Goal: Communication & Community: Answer question/provide support

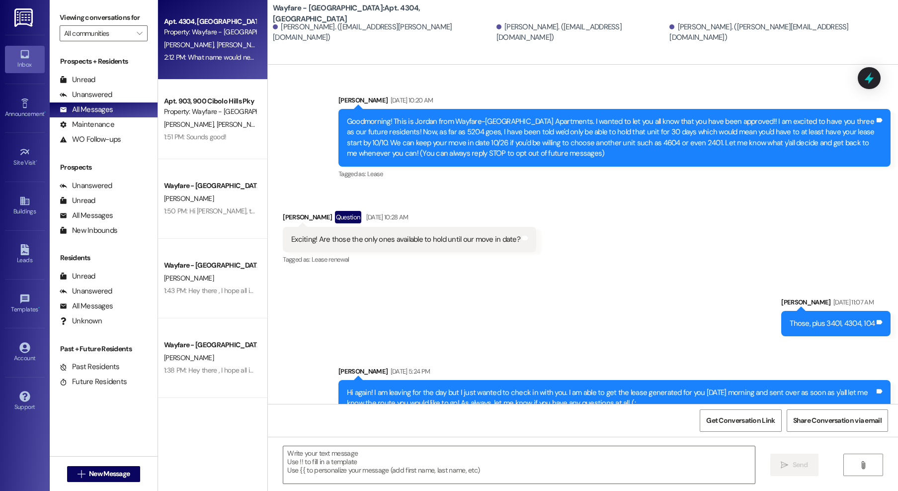
scroll to position [14458, 0]
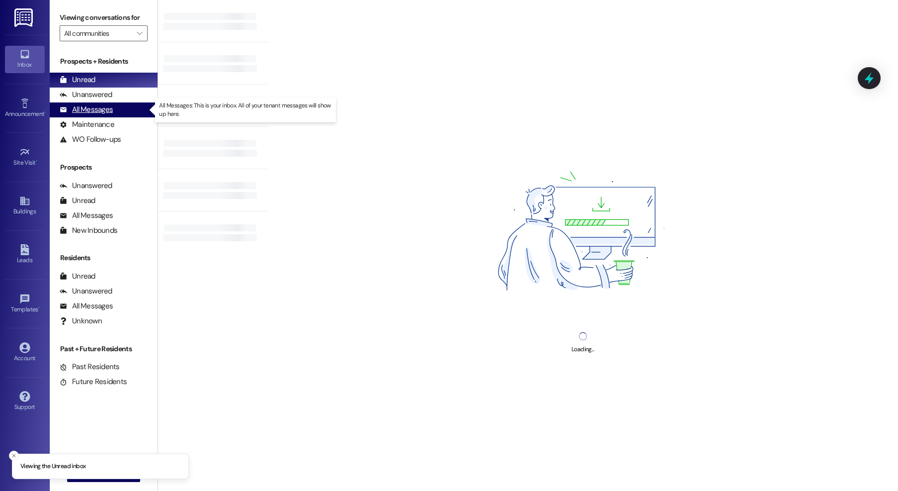
click at [83, 105] on div "All Messages" at bounding box center [86, 109] width 53 height 10
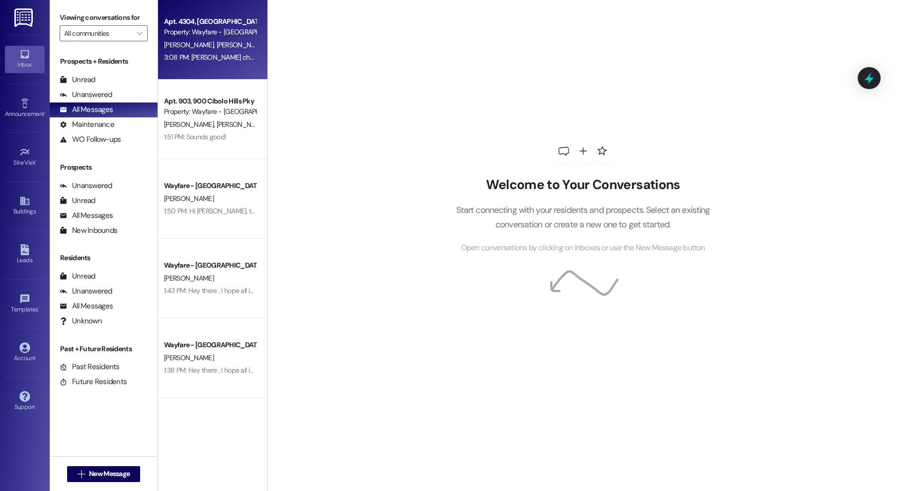
click at [217, 42] on span "[PERSON_NAME]" at bounding box center [243, 44] width 53 height 9
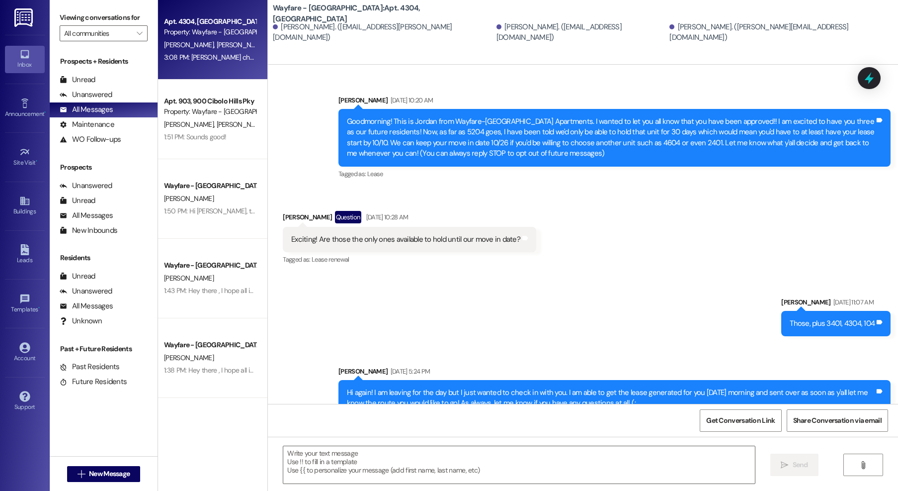
scroll to position [14544, 0]
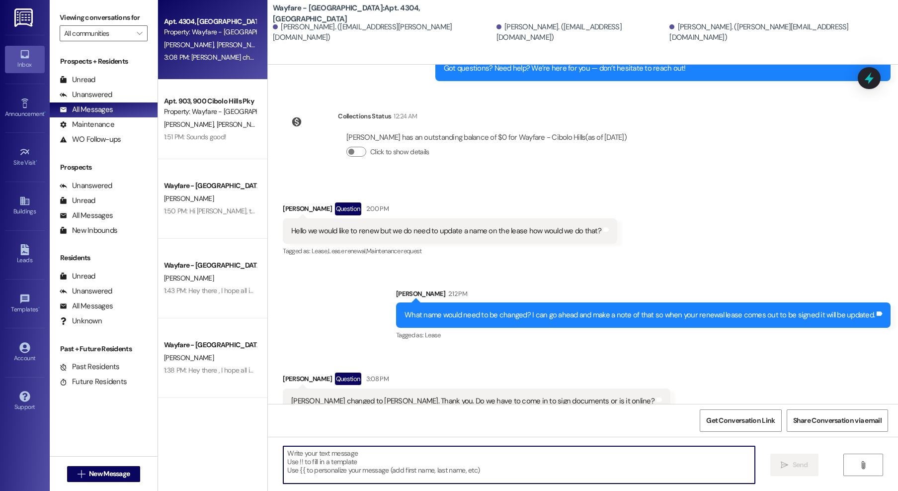
click at [474, 453] on textarea at bounding box center [519, 464] width 472 height 37
click at [582, 469] on textarea at bounding box center [519, 464] width 472 height 37
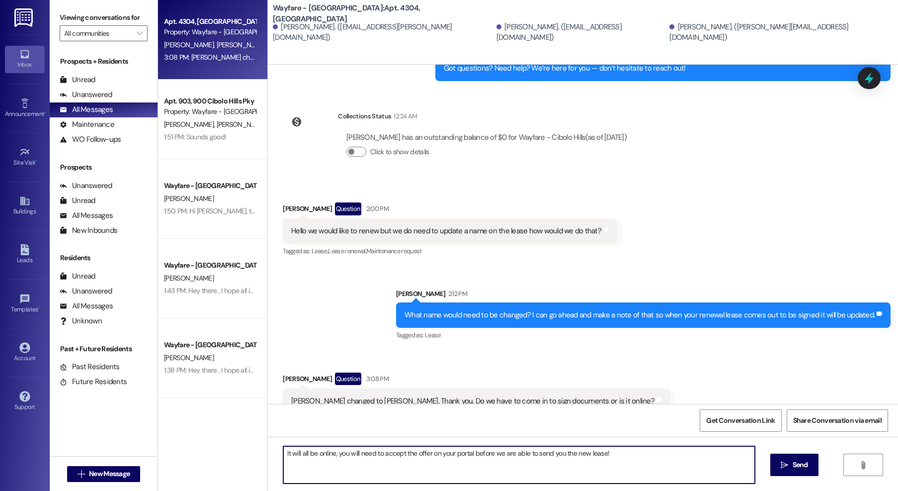
type textarea "It will all be online, you will need to accept the offer on your portal before …"
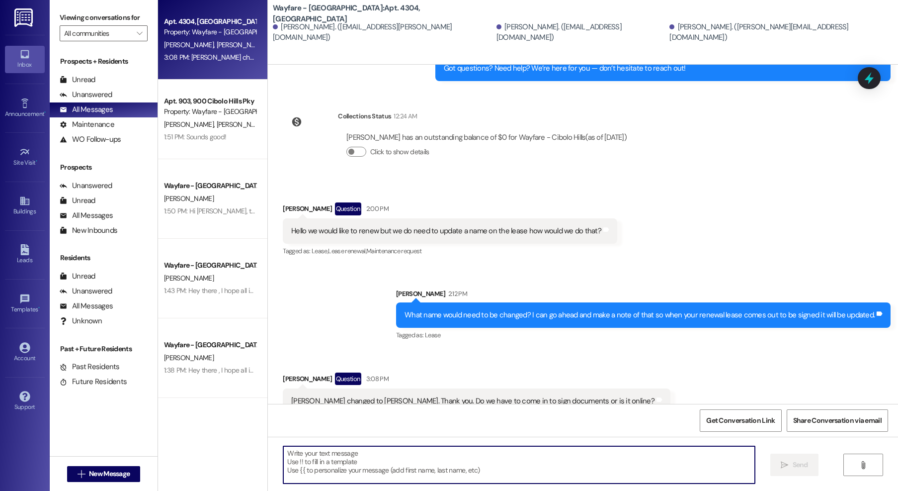
scroll to position [14543, 0]
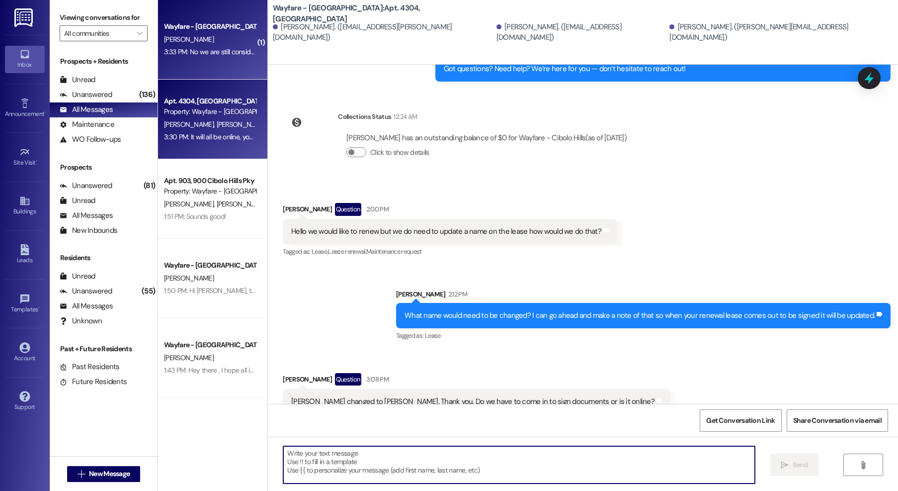
click at [188, 42] on span "[PERSON_NAME]" at bounding box center [189, 39] width 50 height 9
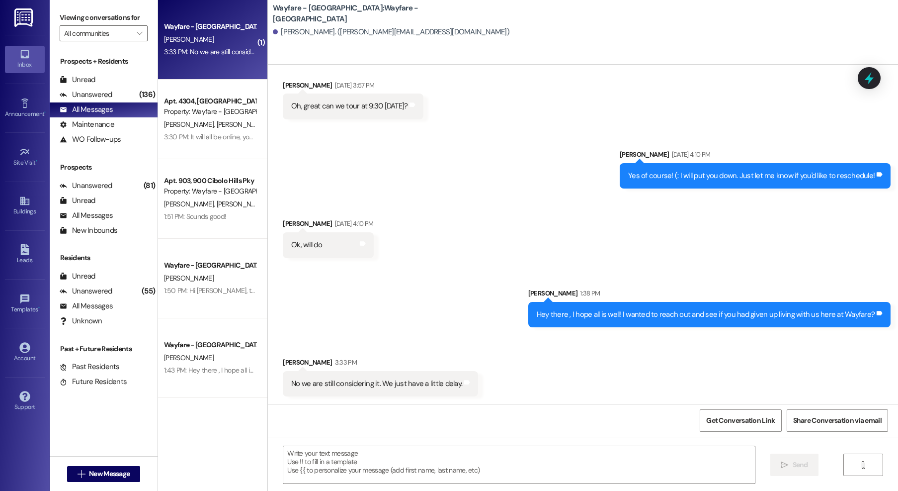
scroll to position [336, 0]
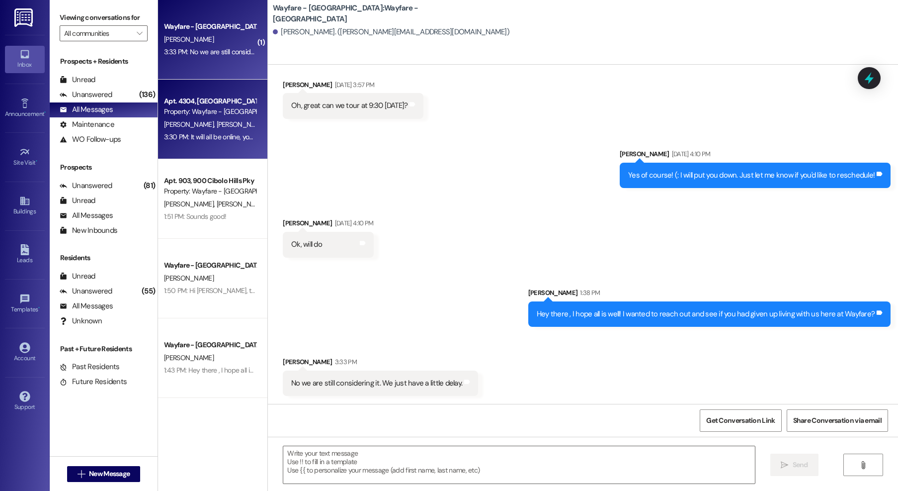
click at [168, 127] on span "[PERSON_NAME]" at bounding box center [190, 124] width 53 height 9
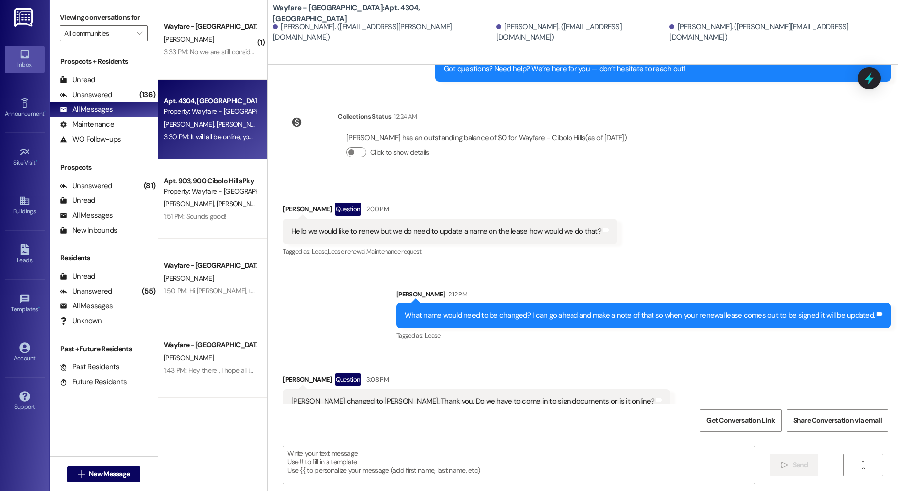
scroll to position [14628, 0]
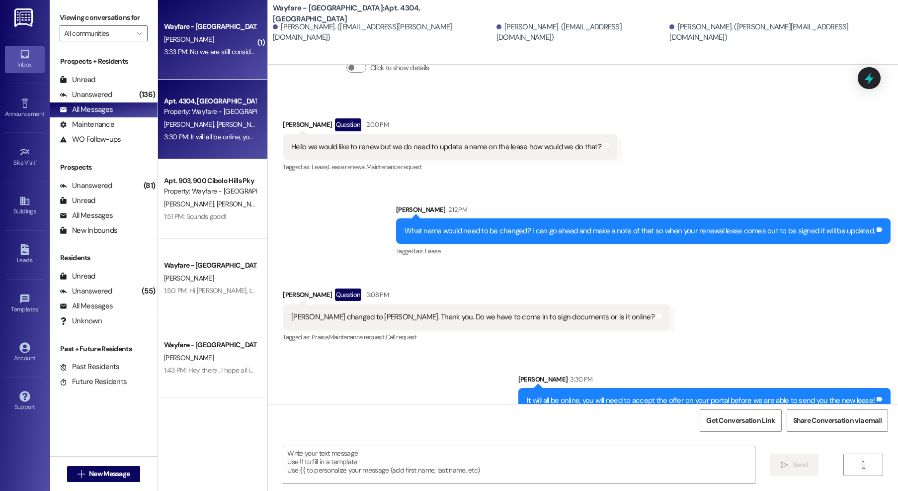
click at [227, 27] on div "Wayfare - [GEOGRAPHIC_DATA]" at bounding box center [210, 26] width 92 height 10
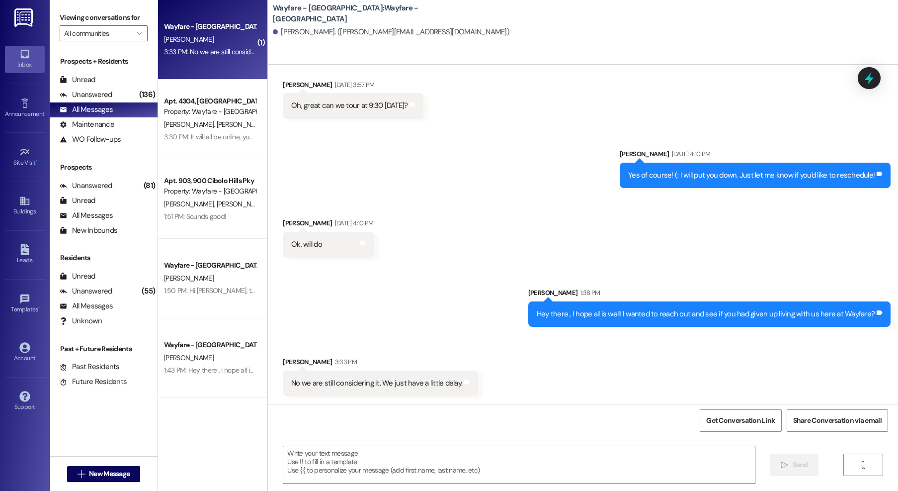
scroll to position [336, 0]
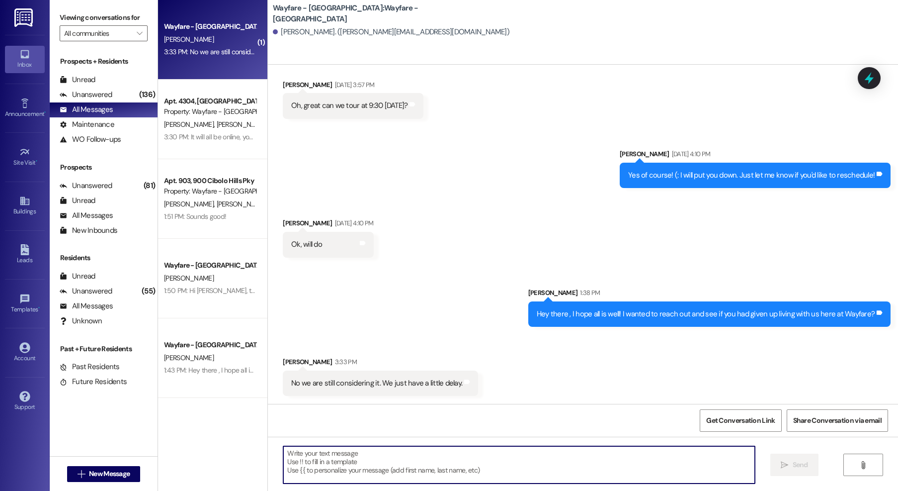
click at [383, 466] on textarea at bounding box center [519, 464] width 472 height 37
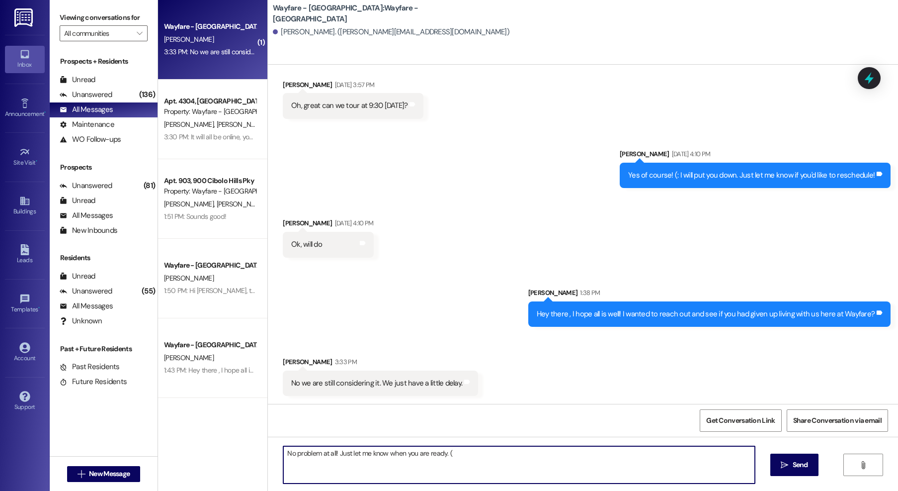
type textarea "No problem at all! Just let me know when you are ready. (:"
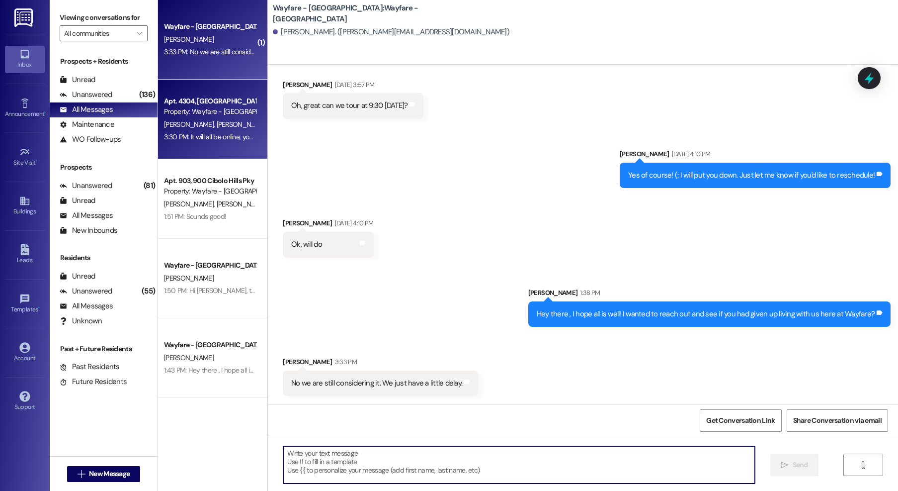
click at [222, 144] on div "Apt. 4304, 4300 Cibolo Hills Pky Property: Wayfare - Cibolo Hills B. Gonzales J…" at bounding box center [212, 120] width 109 height 80
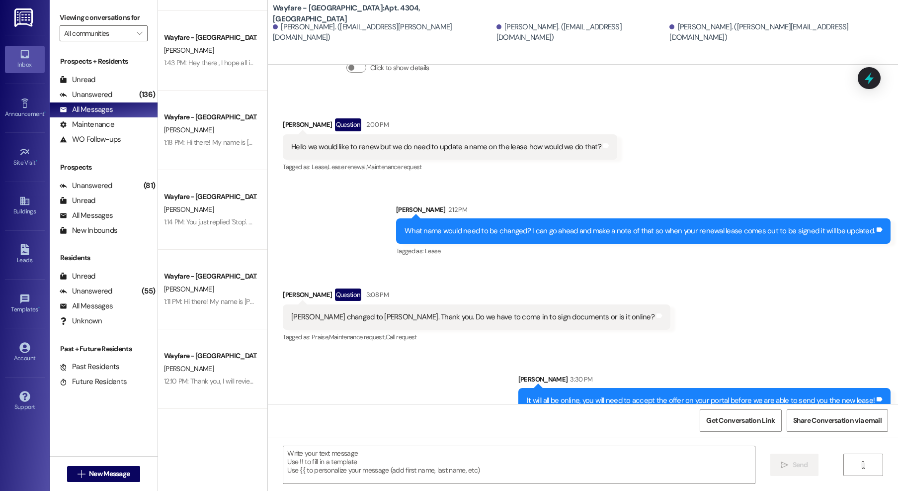
scroll to position [379, 0]
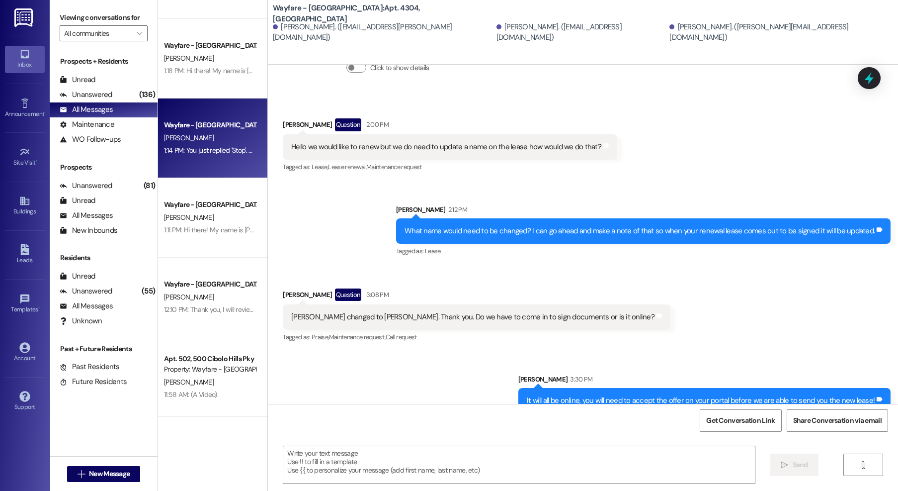
click at [235, 119] on div "Wayfare - [GEOGRAPHIC_DATA]" at bounding box center [210, 125] width 94 height 12
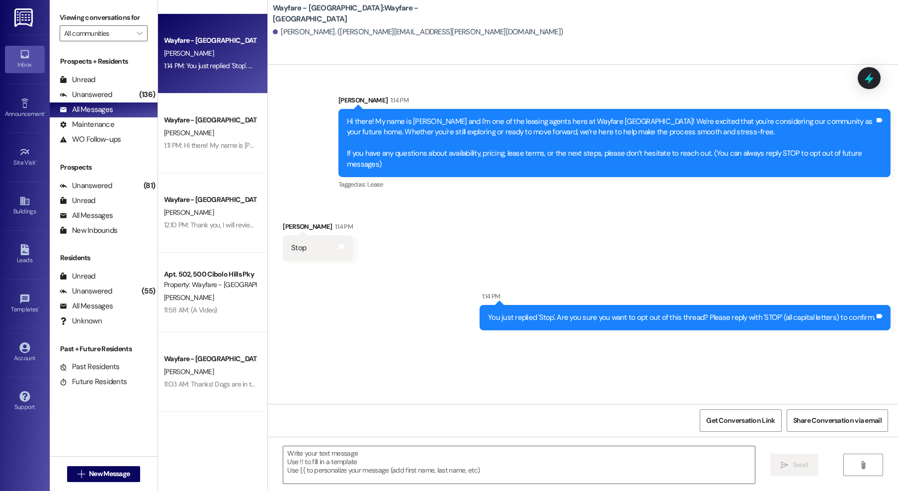
scroll to position [464, 0]
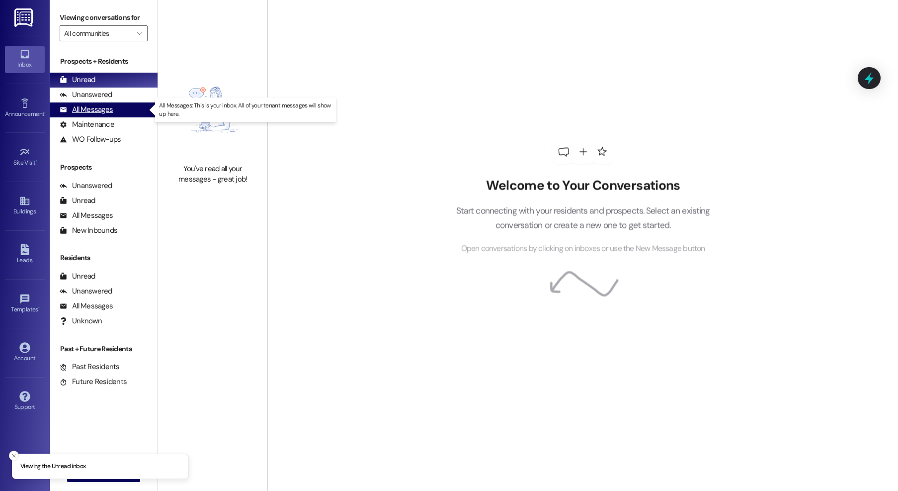
click at [109, 113] on div "All Messages" at bounding box center [86, 109] width 53 height 10
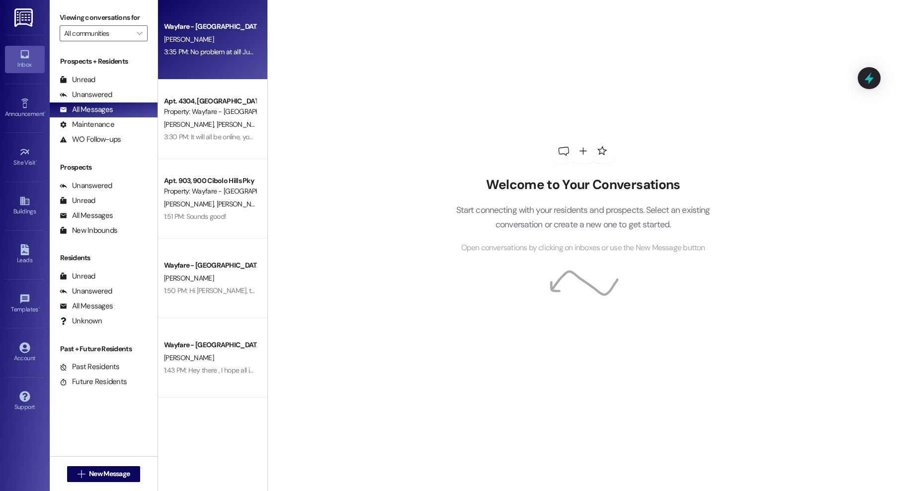
click at [232, 68] on div "Wayfare - Cibolo Hills Prospect T. Streetman 3:35 PM: No problem at all! Just l…" at bounding box center [212, 40] width 109 height 80
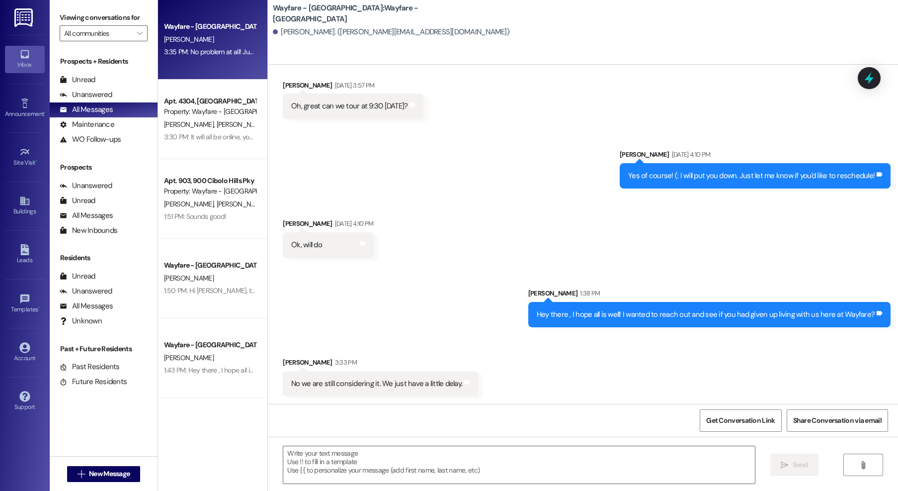
scroll to position [406, 0]
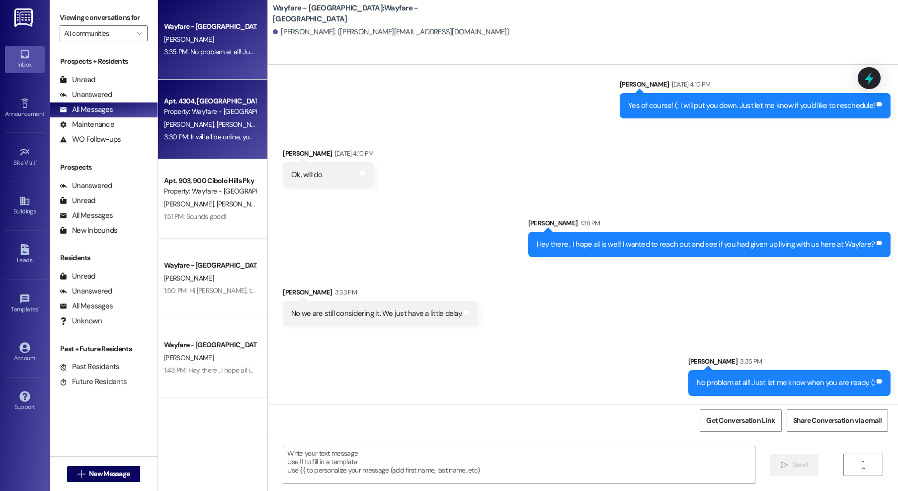
click at [215, 133] on div "3:30 PM: It will all be online, you will need to accept the offer on your porta…" at bounding box center [338, 136] width 349 height 9
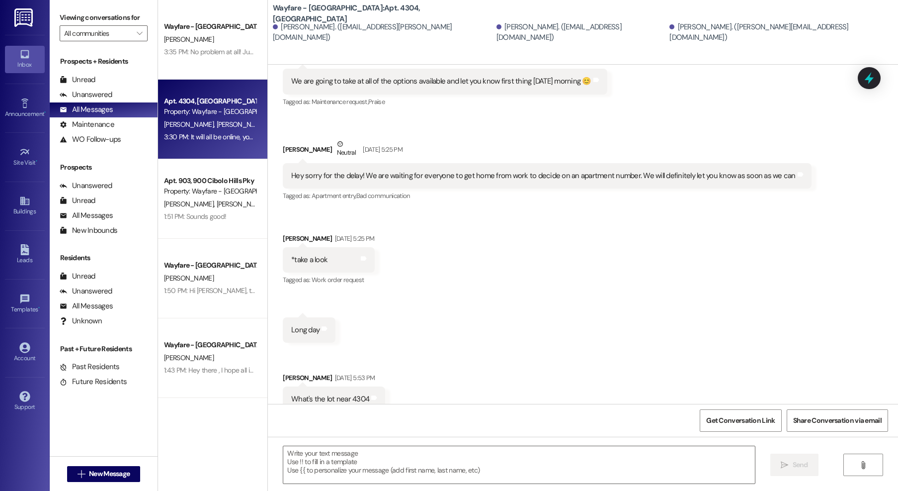
scroll to position [14628, 0]
